Goal: Book appointment/travel/reservation

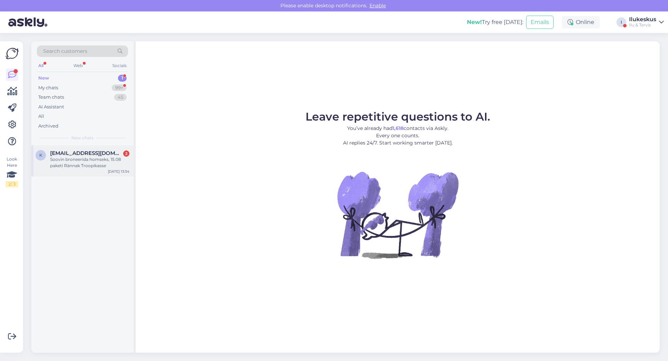
click at [85, 164] on div "Soovin broneerida homseks, 15.08 paketi Rännak Troopikasse" at bounding box center [89, 163] width 79 height 13
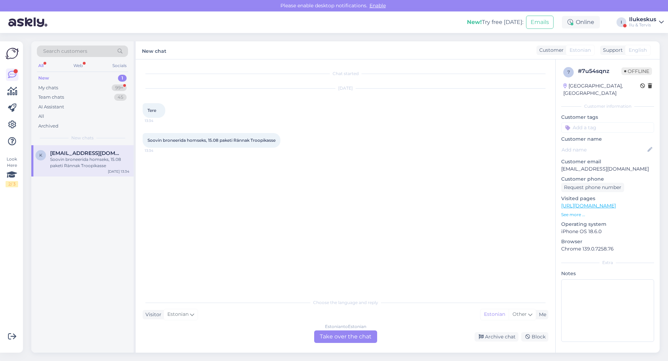
click at [362, 335] on div "Estonian to Estonian Take over the chat" at bounding box center [345, 337] width 63 height 13
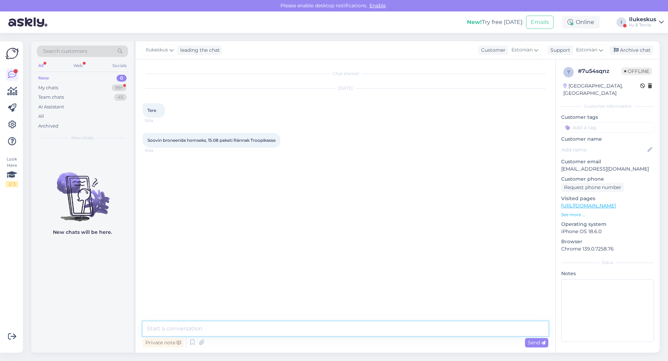
click at [171, 327] on textarea at bounding box center [346, 329] width 406 height 15
click at [405, 327] on textarea "Tere! Bali massaazi aega oleks pakkuda homme kl 16.00 või 17.00. Enne [PERSON_N…" at bounding box center [346, 329] width 406 height 15
click at [444, 330] on textarea "Tere! Bali massaazi aega oleks pakkuda homme kl 16.00 või 17.00. Enne [PERSON_N…" at bounding box center [346, 329] width 406 height 15
type textarea "Tere! Bali massaazi aega oleks pakkuda homme kl 16.00 või 17.00. Enne [PERSON_N…"
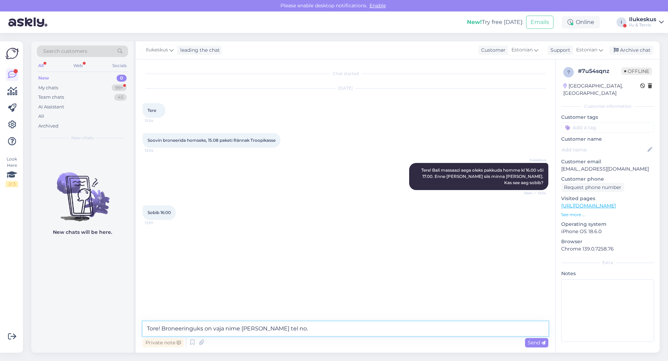
click at [251, 328] on textarea "Tore! Broneeringuks on vaja nime [PERSON_NAME] tel no." at bounding box center [346, 329] width 406 height 15
click at [248, 328] on textarea "Tore! Broneeringuks on vaja nime [PERSON_NAME] tel no." at bounding box center [346, 329] width 406 height 15
click at [299, 335] on textarea "Tore! Broneeringuks on vaja [PERSON_NAME] tel no." at bounding box center [346, 329] width 406 height 15
click at [197, 328] on textarea "Tore! Broneeringuks on vaja [PERSON_NAME] tel no." at bounding box center [346, 329] width 406 height 15
click at [305, 329] on textarea "Tore! Broneeringu tegemiseks on vaja [PERSON_NAME] tel no." at bounding box center [346, 329] width 406 height 15
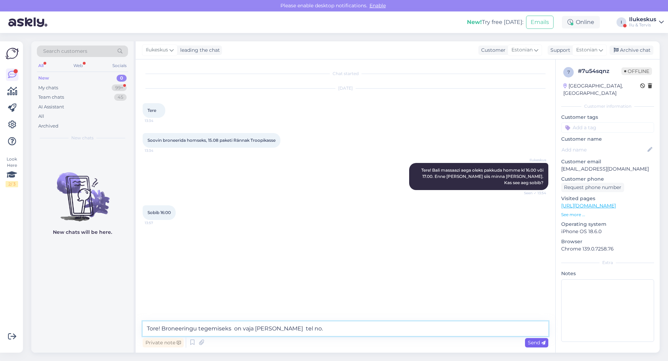
type textarea "Tore! Broneeringu tegemiseks on vaja [PERSON_NAME] tel no."
click at [539, 339] on div "Send" at bounding box center [536, 342] width 23 height 9
